Goal: Information Seeking & Learning: Understand process/instructions

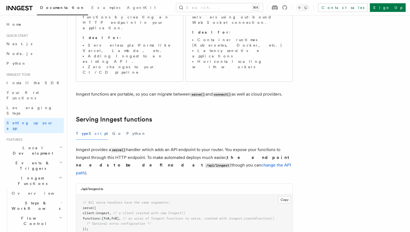
scroll to position [104, 0]
click at [109, 211] on span "inngest" at bounding box center [102, 213] width 13 height 4
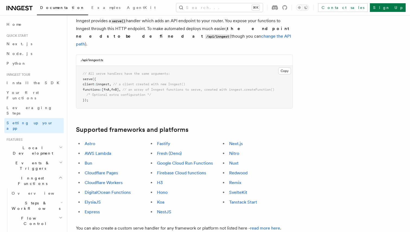
scroll to position [237, 0]
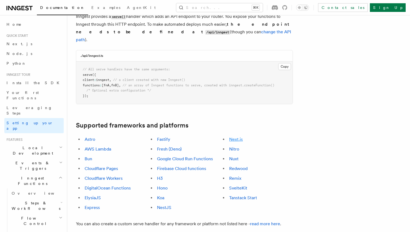
click at [235, 137] on link "Next.js" at bounding box center [236, 139] width 14 height 5
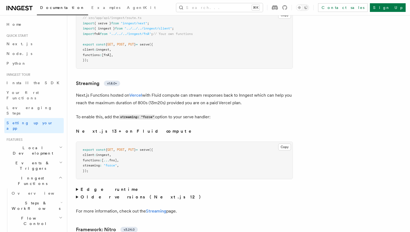
scroll to position [3615, 0]
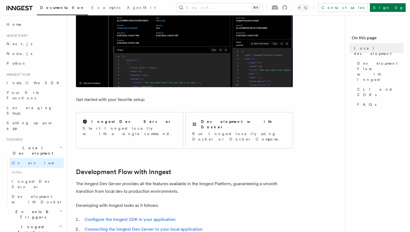
scroll to position [187, 0]
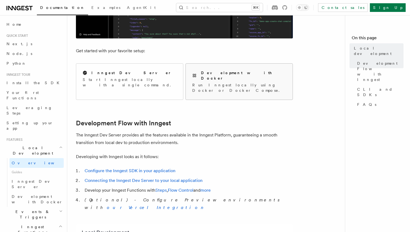
click at [214, 76] on div "Development with Docker" at bounding box center [239, 75] width 94 height 11
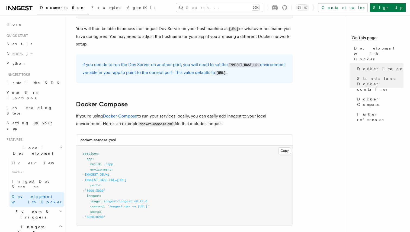
scroll to position [341, 0]
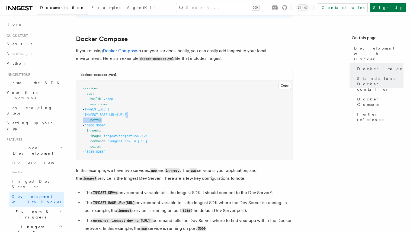
drag, startPoint x: 171, startPoint y: 116, endPoint x: 113, endPoint y: 122, distance: 57.5
click at [113, 122] on pre "services : app : build : ./app environment : - INNGEST_DEV=1 - INNGEST_BASE_URL…" at bounding box center [184, 121] width 216 height 80
click at [108, 114] on span "INNGEST_BASE_URL=[URL]" at bounding box center [106, 115] width 42 height 4
copy code "- INNGEST_DEV=1 - INNGEST_BASE_URL=[URL]"
drag, startPoint x: 170, startPoint y: 117, endPoint x: 69, endPoint y: 111, distance: 100.8
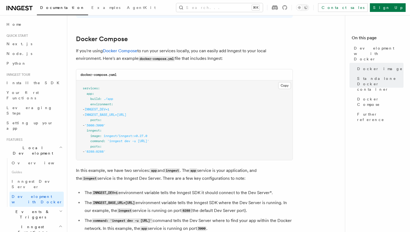
click at [69, 111] on div "Features Local Development Development with Docker Inngest provides a Docker im…" at bounding box center [216, 57] width 299 height 796
